Goal: Task Accomplishment & Management: Use online tool/utility

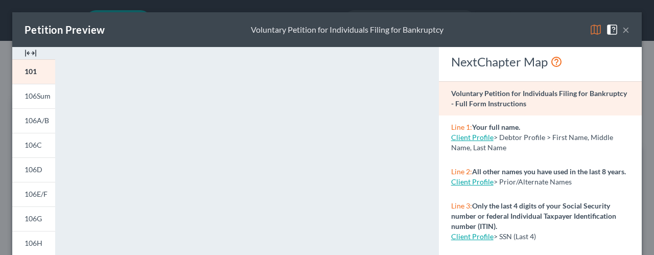
select select "10"
drag, startPoint x: 0, startPoint y: 0, endPoint x: 21, endPoint y: 65, distance: 68.8
click at [21, 65] on link "101" at bounding box center [33, 71] width 43 height 25
click at [36, 94] on span "106Sum" at bounding box center [38, 95] width 26 height 9
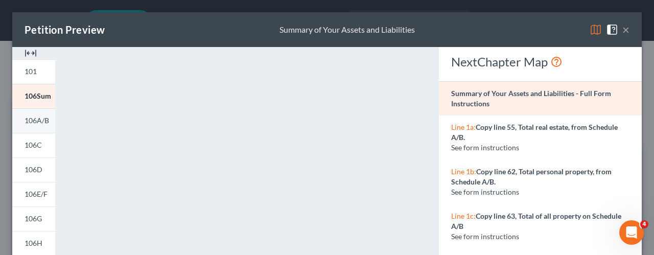
click at [36, 116] on span "106A/B" at bounding box center [37, 120] width 25 height 9
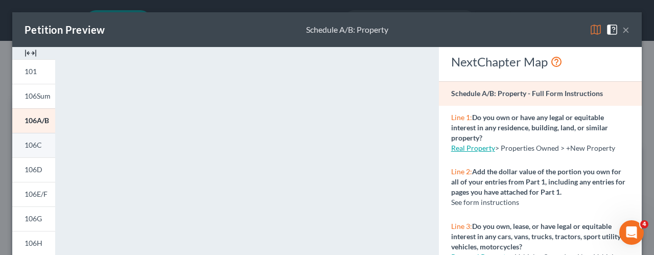
click at [21, 150] on link "106C" at bounding box center [33, 145] width 43 height 25
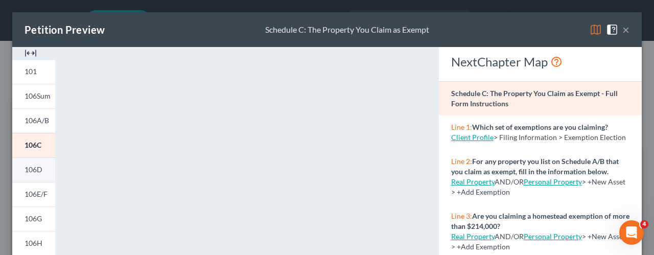
click at [47, 176] on link "106D" at bounding box center [33, 169] width 43 height 25
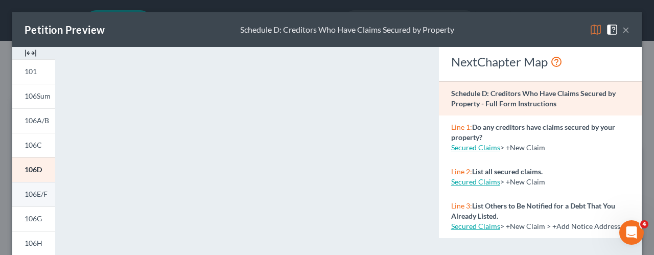
click at [36, 190] on span "106E/F" at bounding box center [36, 193] width 23 height 9
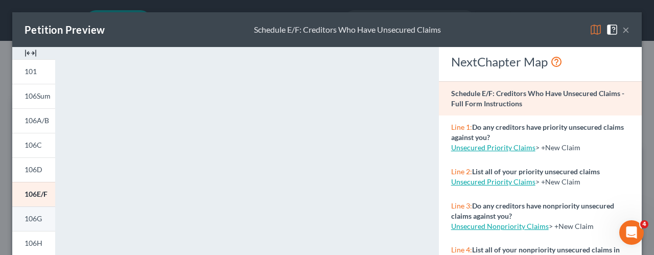
click at [29, 218] on span "106G" at bounding box center [33, 218] width 17 height 9
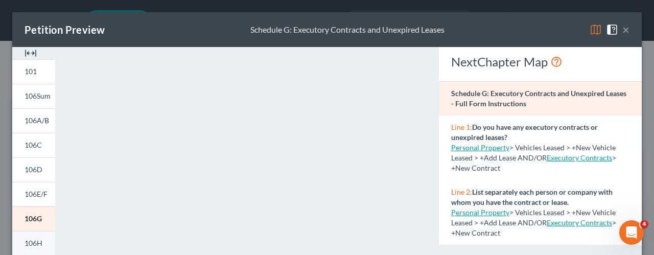
click at [31, 233] on link "106H" at bounding box center [33, 243] width 43 height 25
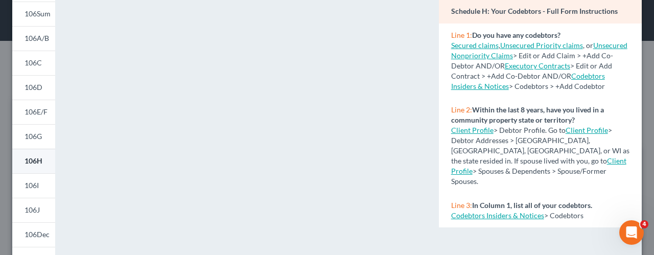
scroll to position [83, 0]
click at [33, 185] on span "106I" at bounding box center [32, 184] width 14 height 9
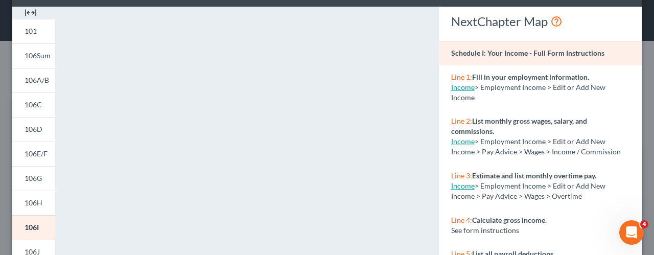
scroll to position [39, 0]
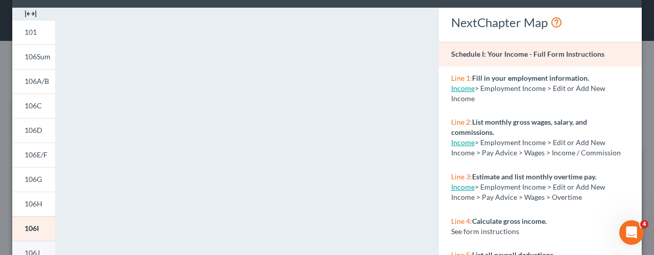
click at [46, 243] on link "106J" at bounding box center [33, 252] width 43 height 25
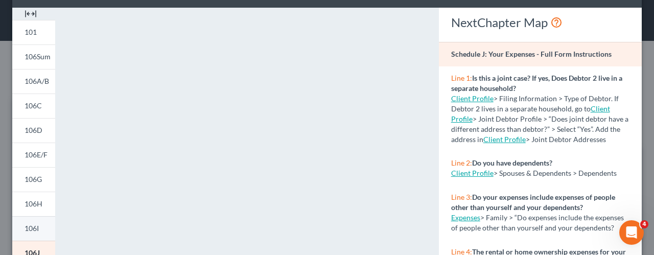
click at [15, 227] on link "106I" at bounding box center [33, 228] width 43 height 25
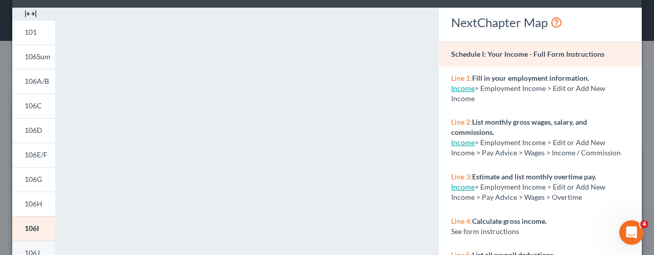
click at [38, 250] on span "106J" at bounding box center [32, 252] width 15 height 9
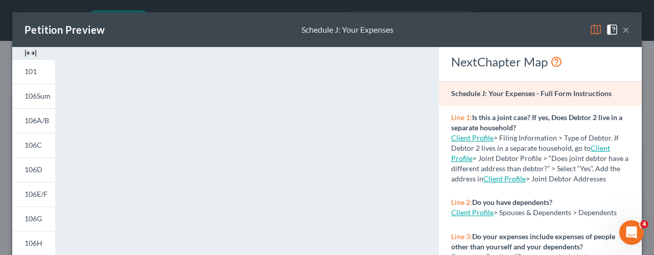
scroll to position [102, 0]
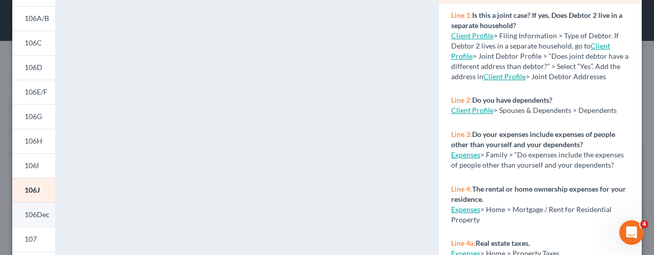
click at [40, 215] on span "106Dec" at bounding box center [37, 214] width 25 height 9
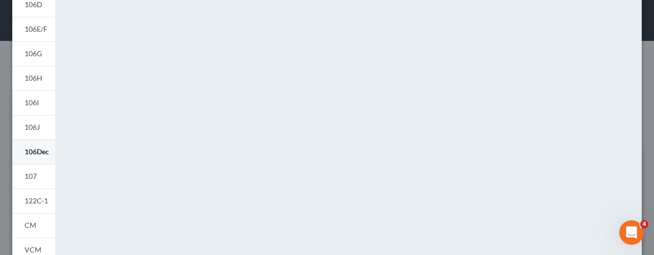
scroll to position [164, 0]
drag, startPoint x: 46, startPoint y: 180, endPoint x: 37, endPoint y: 175, distance: 10.3
click at [37, 175] on span "107" at bounding box center [31, 176] width 12 height 9
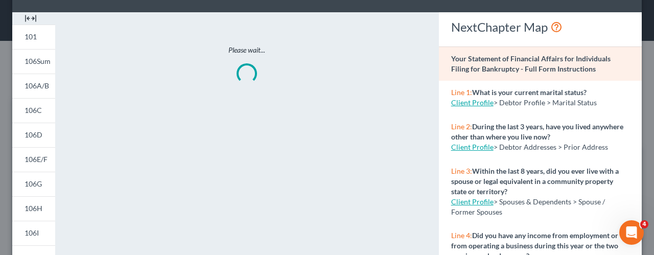
scroll to position [17, 0]
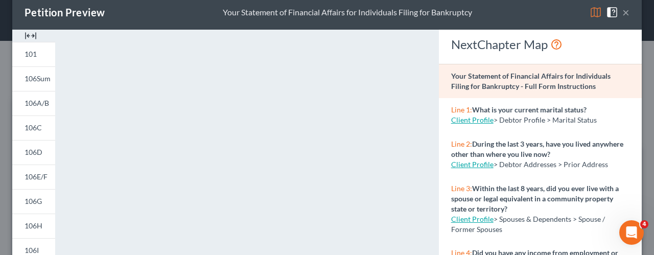
drag, startPoint x: 321, startPoint y: 146, endPoint x: 455, endPoint y: 22, distance: 182.1
click at [455, 22] on div "Petition Preview Your Statement of Financial Affairs for Individuals Filing for…" at bounding box center [326, 12] width 629 height 35
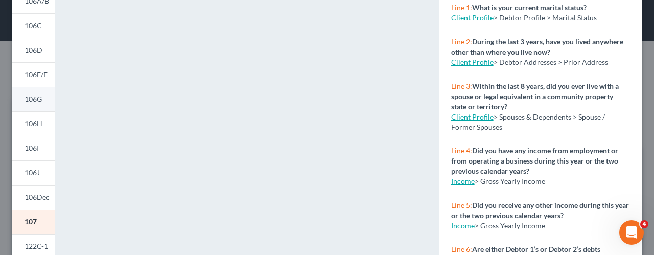
scroll to position [230, 0]
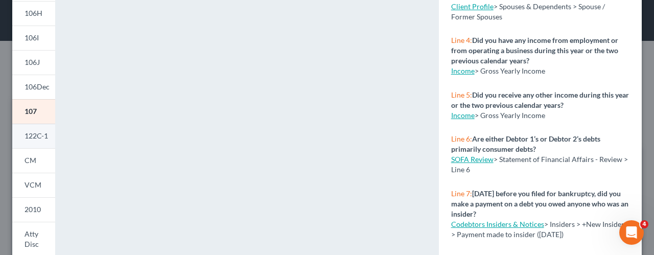
click at [41, 140] on link "122C-1" at bounding box center [33, 136] width 43 height 25
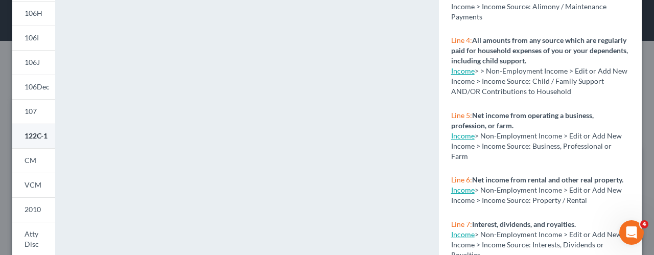
click at [41, 140] on link "122C-1" at bounding box center [33, 136] width 43 height 25
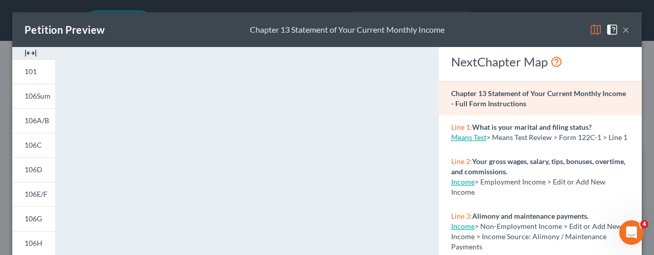
drag, startPoint x: 301, startPoint y: 95, endPoint x: 349, endPoint y: 55, distance: 63.4
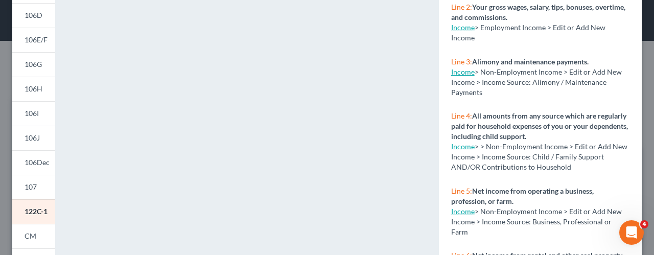
scroll to position [155, 0]
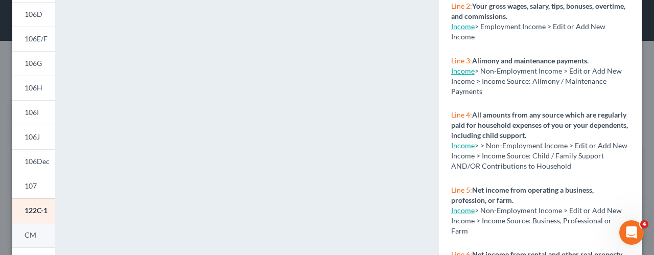
click at [35, 234] on span "CM" at bounding box center [31, 234] width 12 height 9
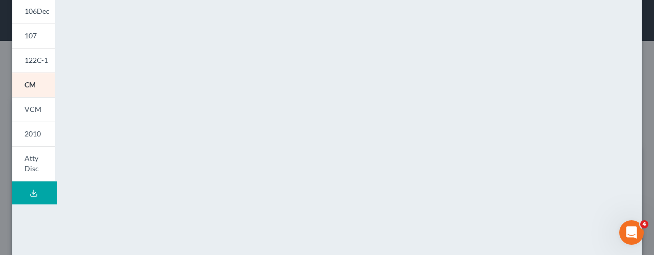
scroll to position [317, 0]
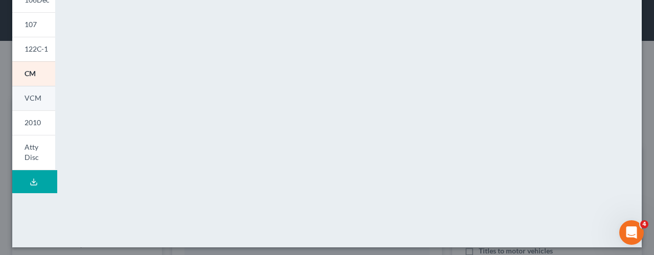
click at [20, 102] on link "VCM" at bounding box center [33, 98] width 43 height 25
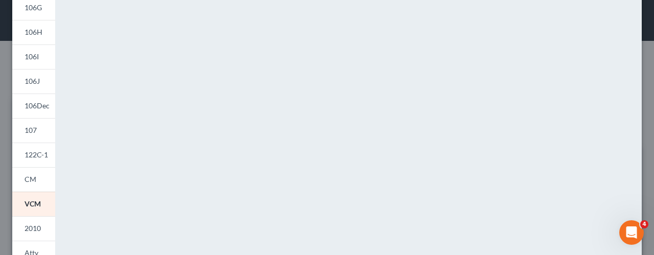
scroll to position [253, 0]
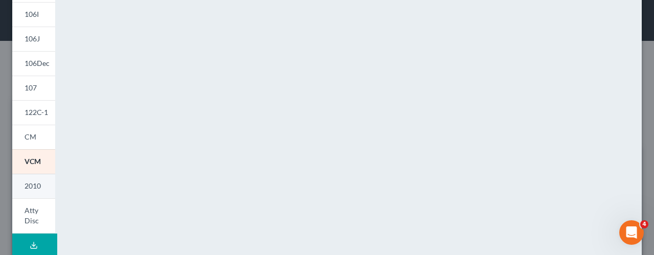
click at [33, 185] on span "2010" at bounding box center [33, 185] width 16 height 9
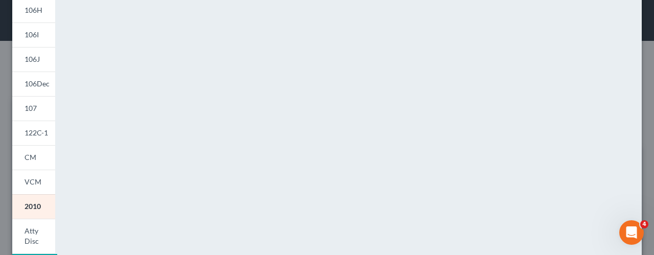
scroll to position [313, 0]
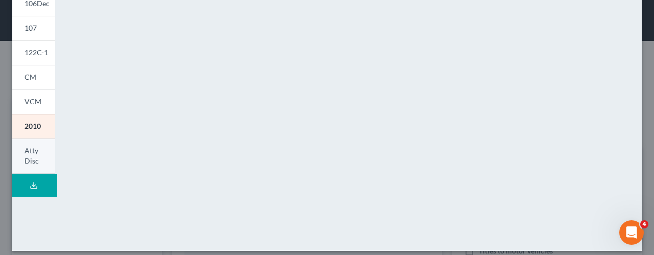
click at [34, 157] on span "Atty Disc" at bounding box center [32, 155] width 14 height 19
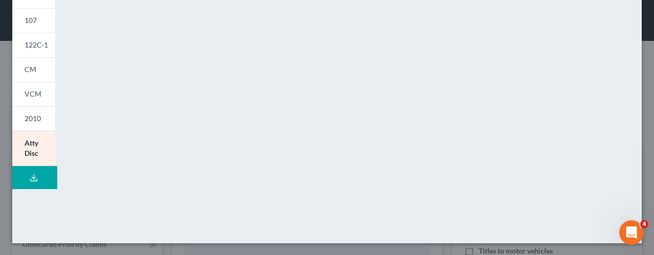
scroll to position [320, 0]
